Goal: Task Accomplishment & Management: Use online tool/utility

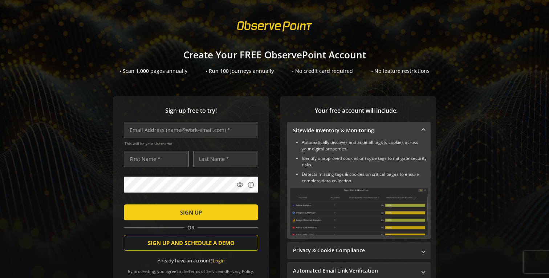
scroll to position [9, 0]
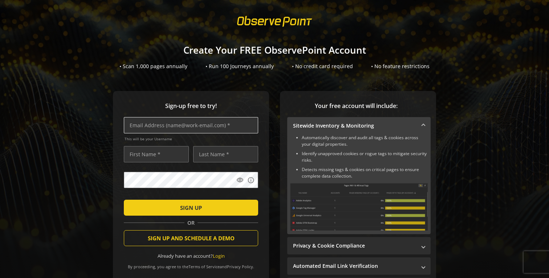
click at [193, 125] on input "text" at bounding box center [191, 125] width 134 height 16
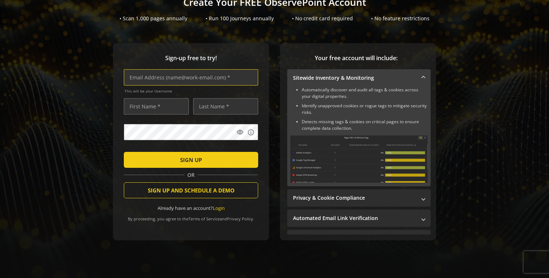
scroll to position [0, 0]
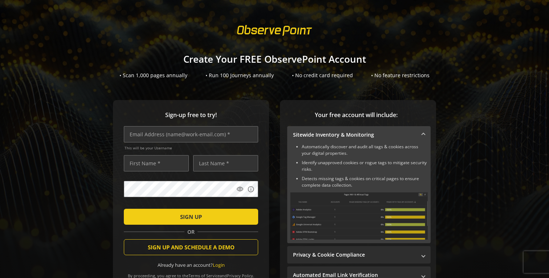
scroll to position [61, 0]
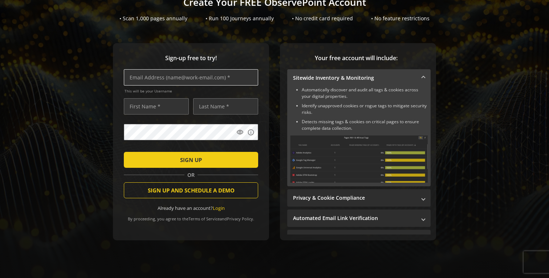
click at [160, 78] on input "text" at bounding box center [191, 77] width 134 height 16
type input "[EMAIL_ADDRESS][DOMAIN_NAME]"
type input "[PERSON_NAME]"
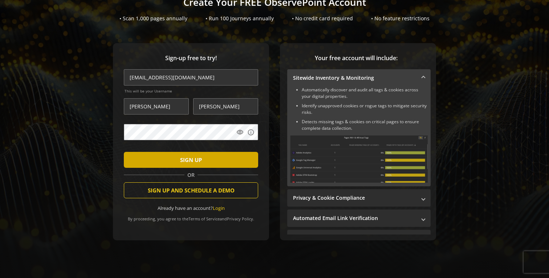
click at [213, 164] on span "submit" at bounding box center [191, 159] width 134 height 17
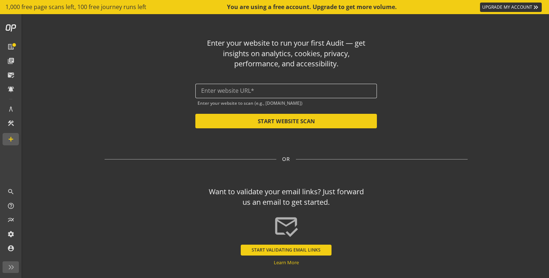
click at [269, 89] on input "text" at bounding box center [286, 90] width 170 height 7
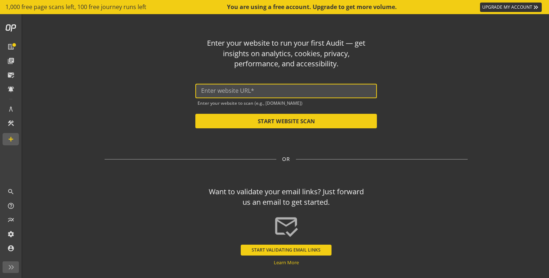
click at [267, 91] on input "text" at bounding box center [286, 90] width 170 height 7
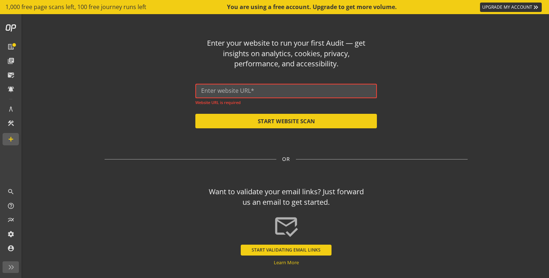
paste input "[URL][DOMAIN_NAME]"
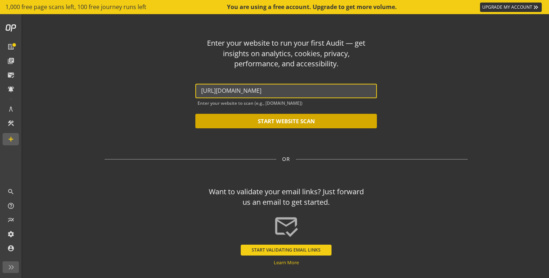
type input "[URL][DOMAIN_NAME]"
click at [299, 120] on button "START WEBSITE SCAN" at bounding box center [285, 121] width 181 height 15
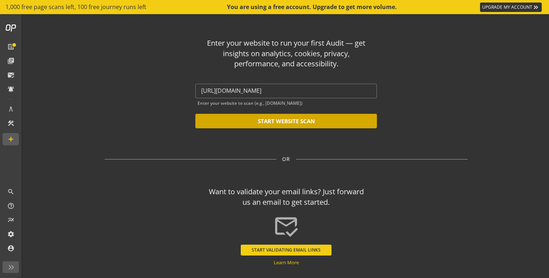
click at [269, 122] on button "START WEBSITE SCAN" at bounding box center [285, 121] width 181 height 15
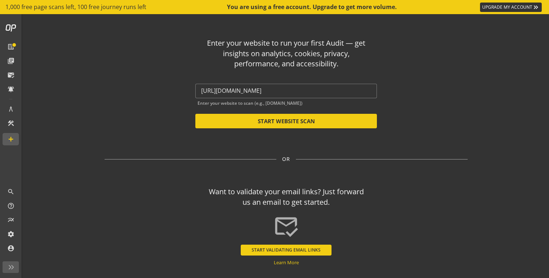
scroll to position [20, 0]
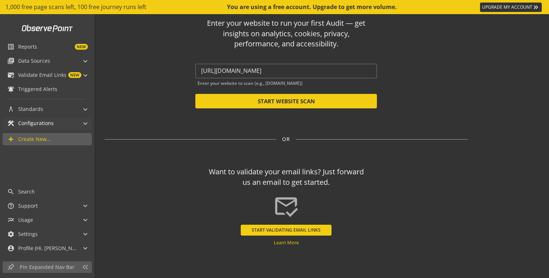
click at [50, 123] on span "Configurations" at bounding box center [36, 123] width 36 height 7
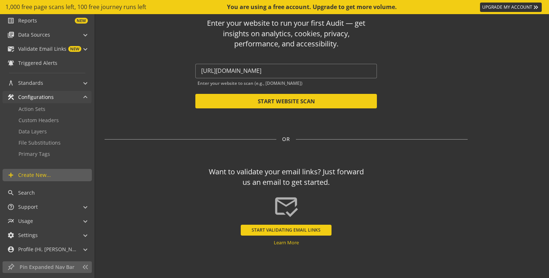
scroll to position [26, 0]
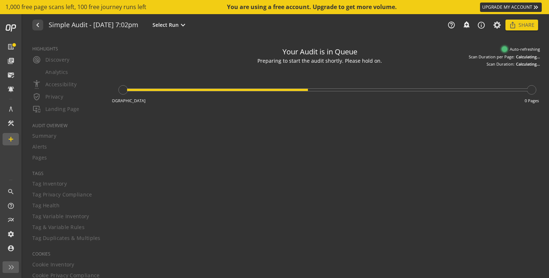
type textarea "Notes can include: -a description of what this audit is validating -changes in …"
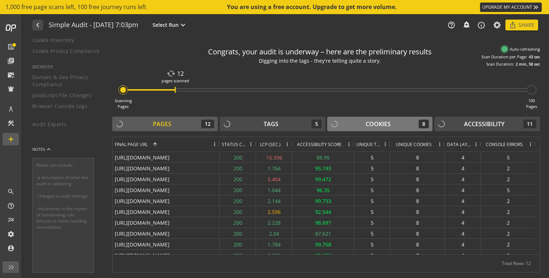
click at [423, 125] on div "8" at bounding box center [423, 124] width 10 height 9
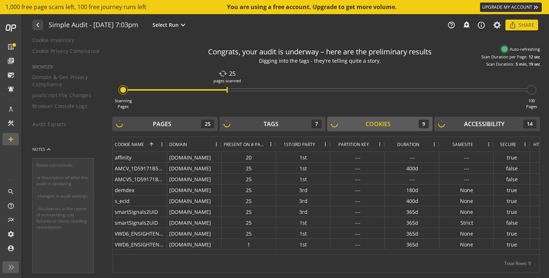
click at [423, 126] on div "9" at bounding box center [423, 124] width 10 height 9
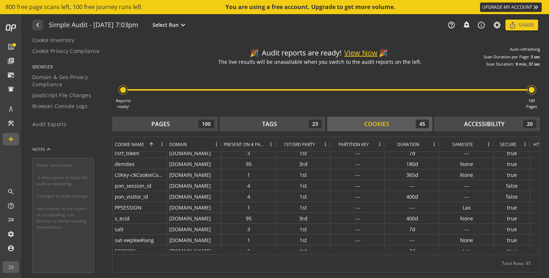
scroll to position [9, 0]
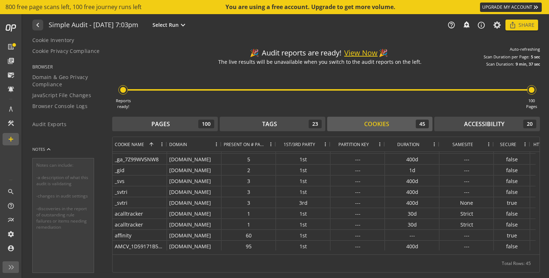
click at [358, 52] on button "View Now" at bounding box center [360, 53] width 33 height 11
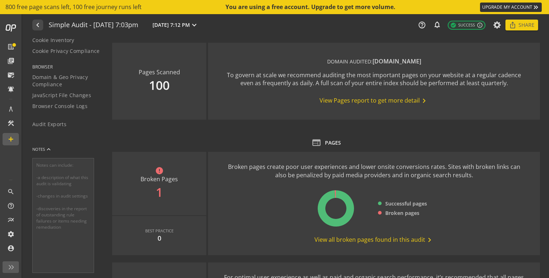
scroll to position [83, 0]
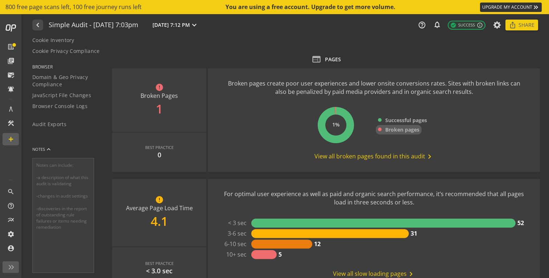
click at [395, 131] on span "Broken pages" at bounding box center [402, 129] width 34 height 7
click at [396, 157] on span "View all broken pages found in this audit chevron_right" at bounding box center [373, 156] width 119 height 9
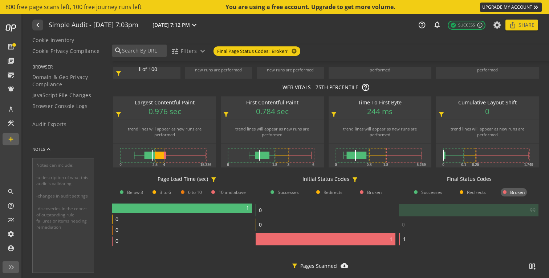
scroll to position [104, 0]
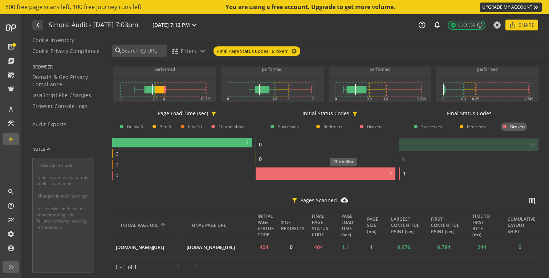
click at [346, 171] on rect at bounding box center [325, 174] width 140 height 12
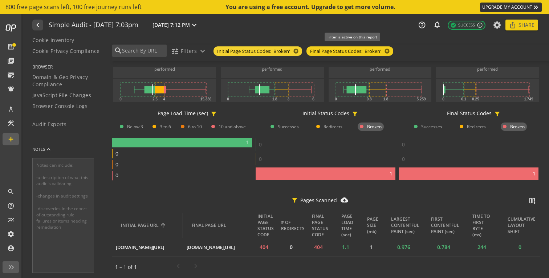
click at [391, 54] on span "cancel" at bounding box center [386, 51] width 10 height 8
click at [389, 52] on mat-icon "cancel" at bounding box center [386, 51] width 10 height 6
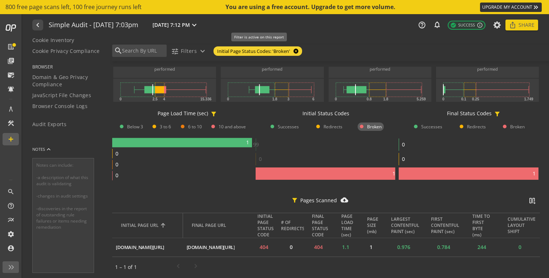
click at [298, 52] on mat-icon "cancel" at bounding box center [295, 51] width 10 height 6
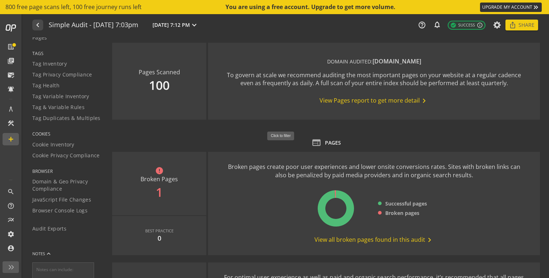
click at [202, 140] on div "web PAGES" at bounding box center [325, 143] width 427 height 10
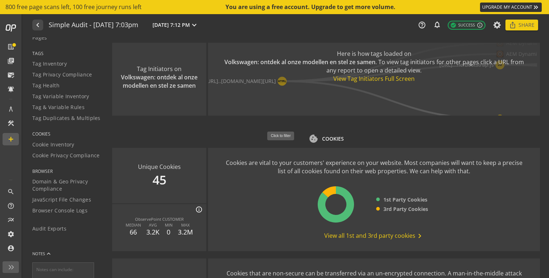
scroll to position [869, 0]
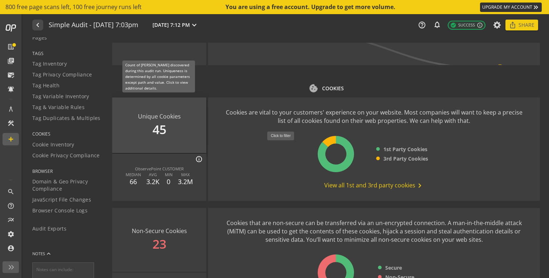
click at [177, 130] on div "Unique Cookies 45" at bounding box center [159, 126] width 94 height 56
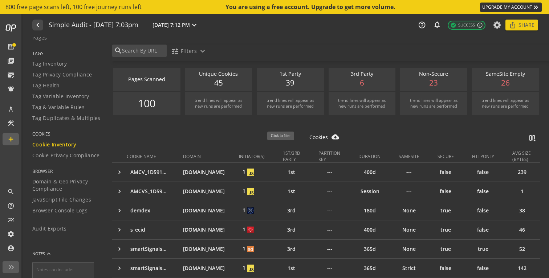
scroll to position [5, 0]
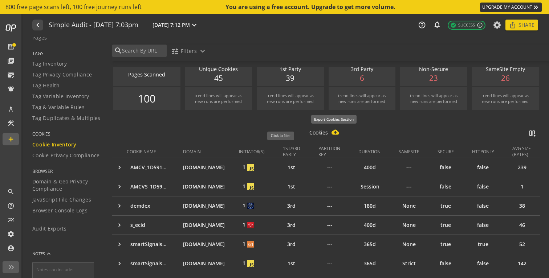
click at [334, 134] on mat-icon "cloud_download_filled" at bounding box center [335, 132] width 8 height 8
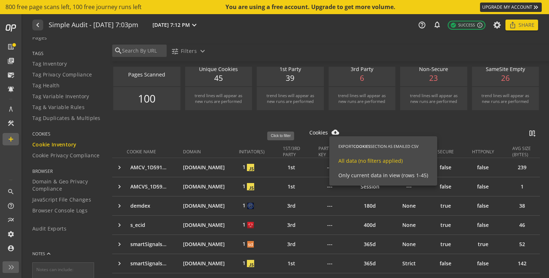
click at [349, 158] on span "All data (no filters applied)" at bounding box center [370, 160] width 64 height 7
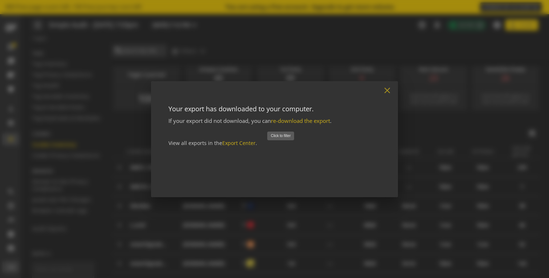
click at [386, 91] on mat-icon "close" at bounding box center [387, 91] width 10 height 10
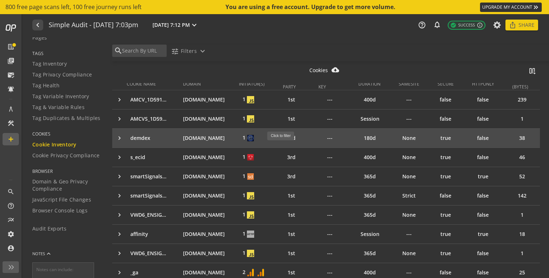
scroll to position [0, 0]
